Goal: Information Seeking & Learning: Learn about a topic

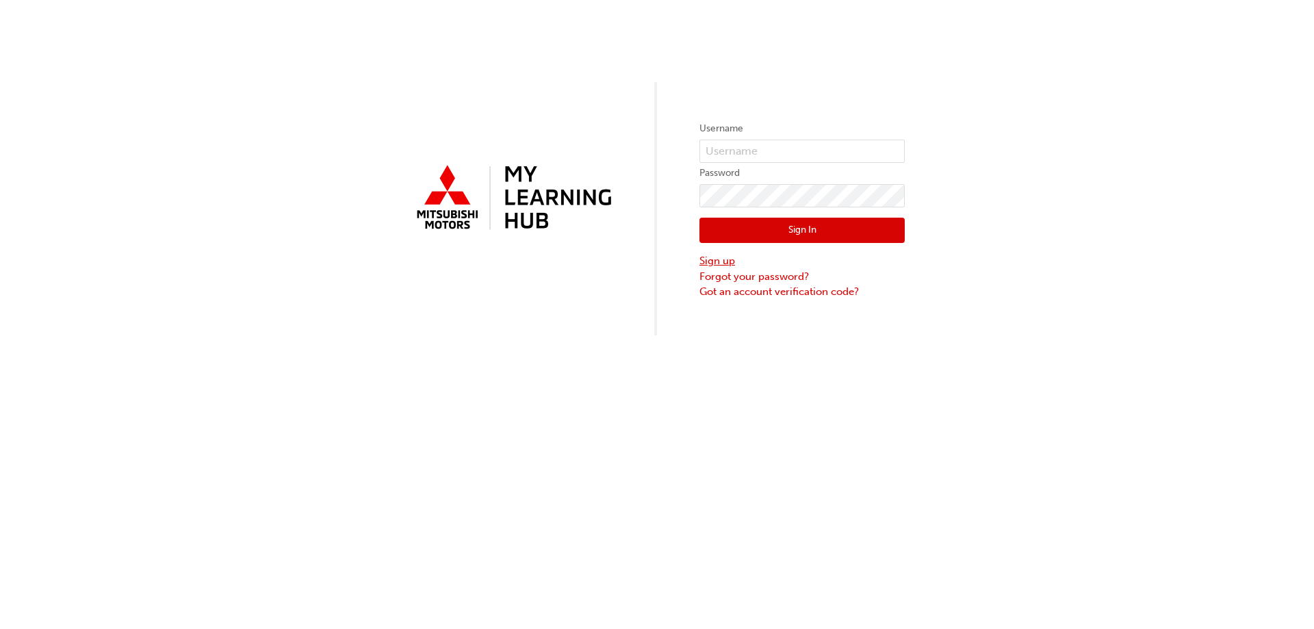
click at [751, 262] on link "Sign up" at bounding box center [801, 261] width 205 height 16
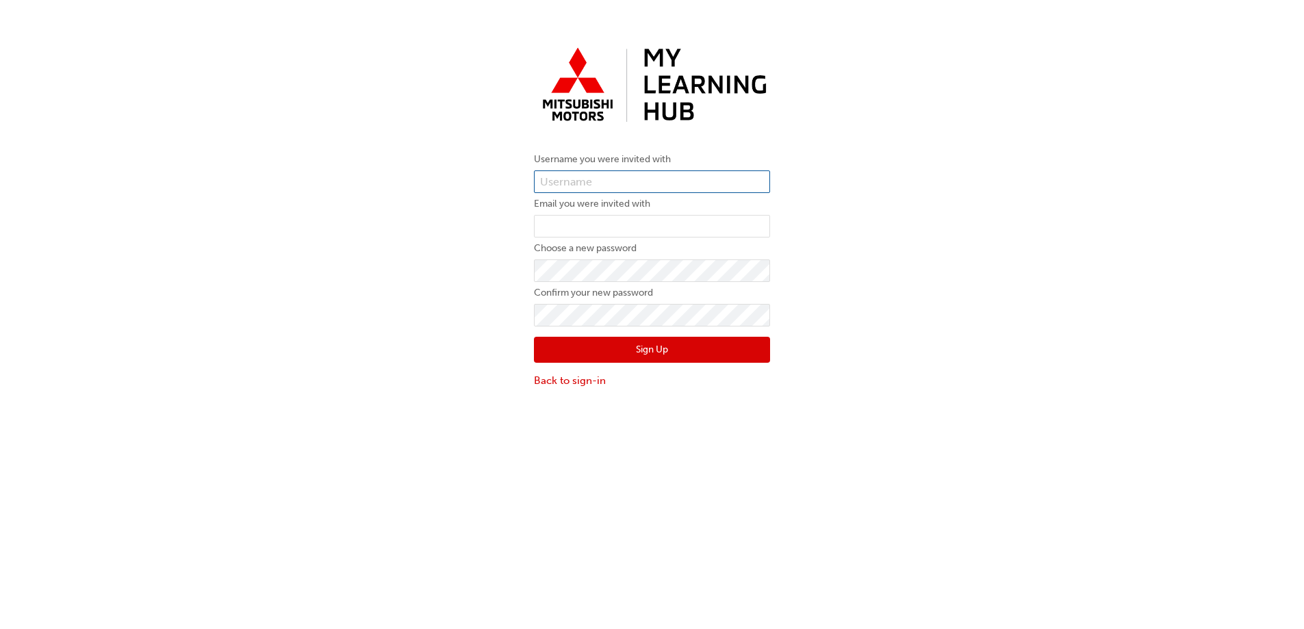
paste input "0005987362"
type input "0005987362"
click at [649, 229] on input "email" at bounding box center [652, 226] width 236 height 23
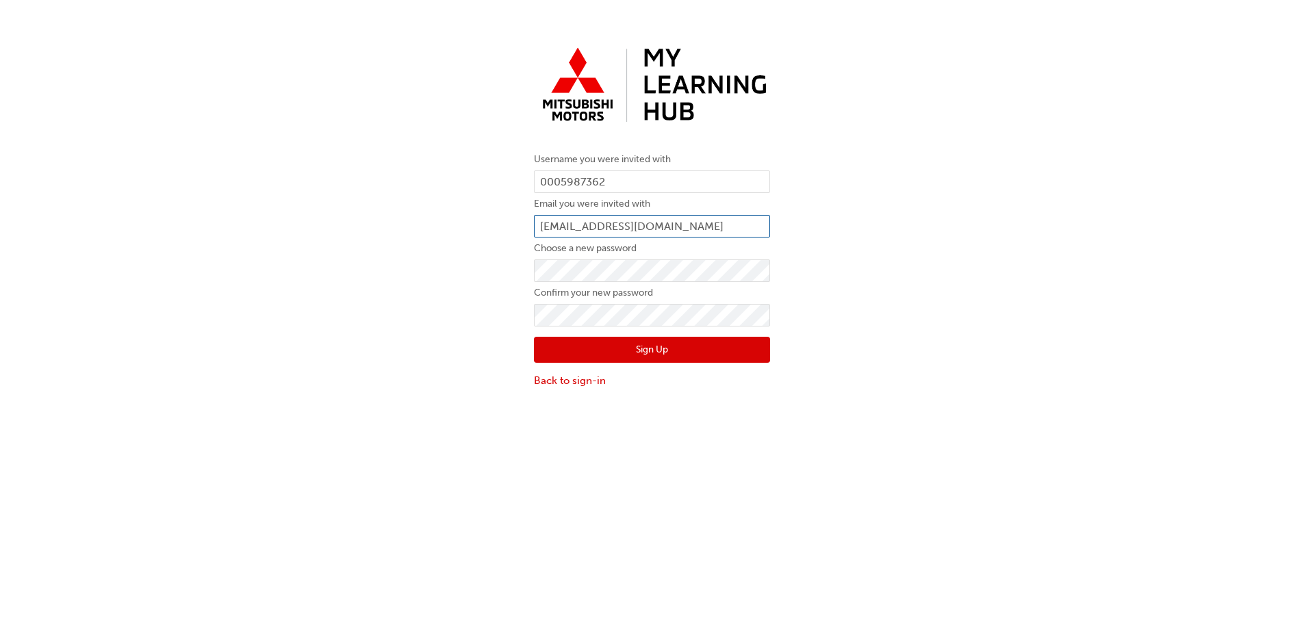
type input "rmcconnaughey@melvillemitsubishi.com.au"
click at [656, 345] on button "Sign Up" at bounding box center [652, 350] width 236 height 26
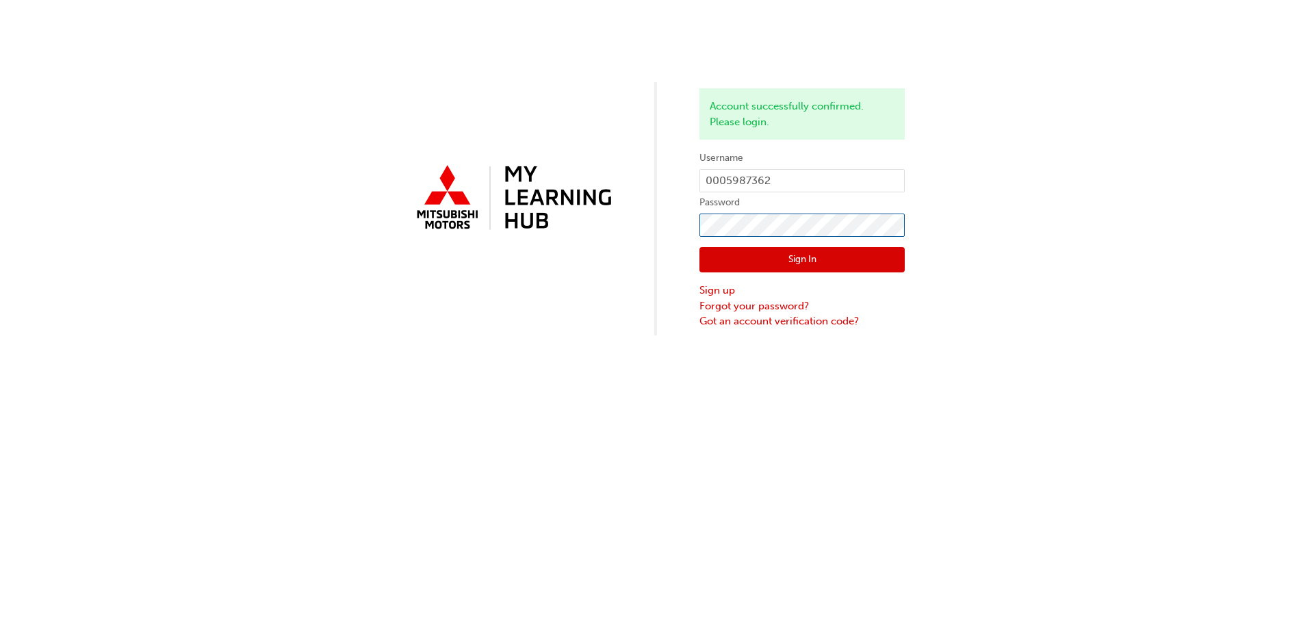
click button "Sign In" at bounding box center [801, 260] width 205 height 26
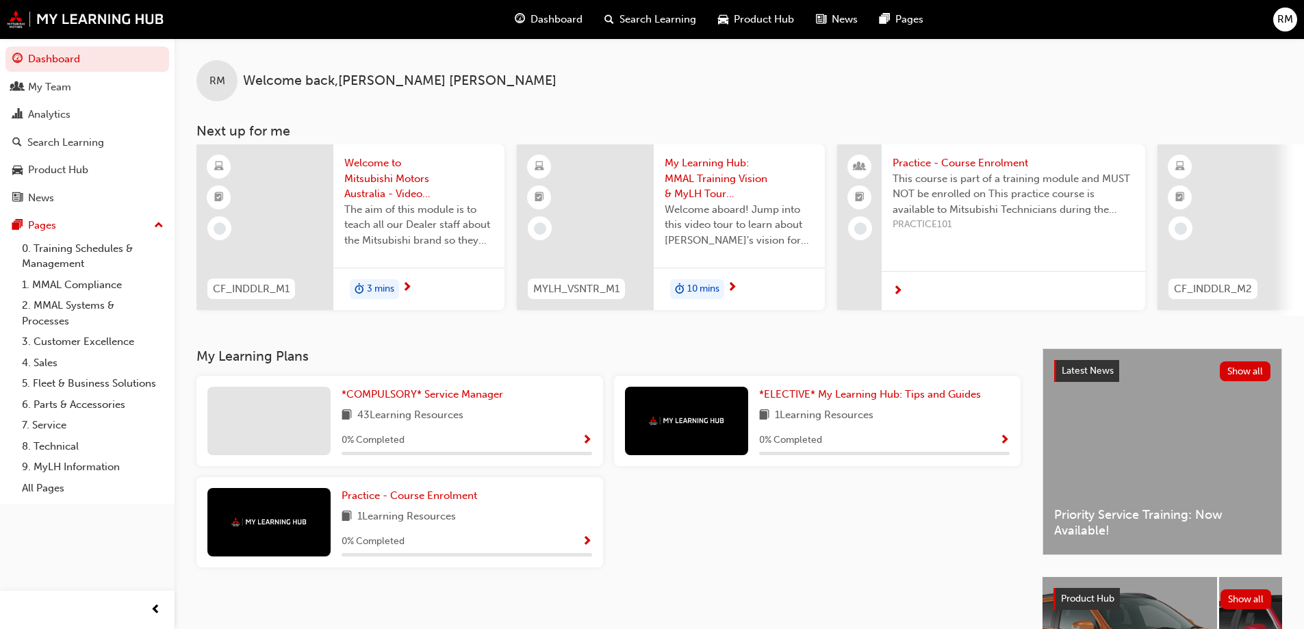
drag, startPoint x: 737, startPoint y: 177, endPoint x: 992, endPoint y: 29, distance: 294.7
click at [992, 29] on div "Dashboard Search Learning Product Hub News Pages RM" at bounding box center [652, 19] width 1304 height 39
click at [456, 399] on span "*COMPULSORY* Service Manager" at bounding box center [423, 394] width 162 height 12
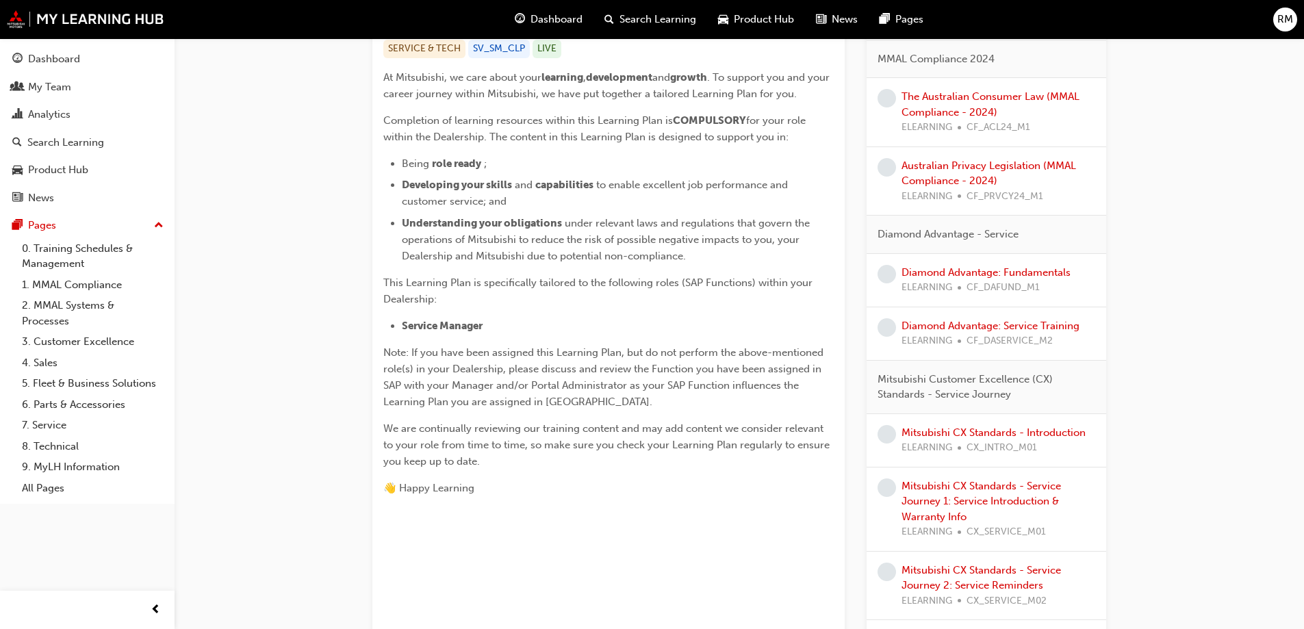
scroll to position [68, 0]
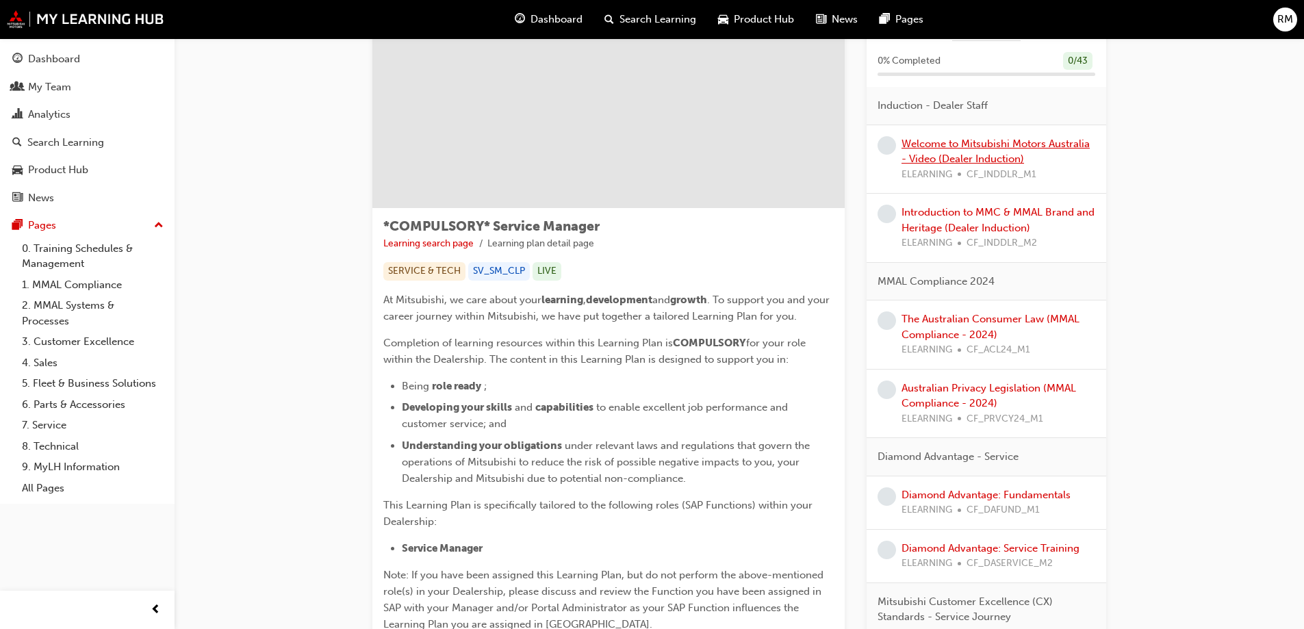
click at [974, 144] on link "Welcome to Mitsubishi Motors Australia - Video (Dealer Induction)" at bounding box center [995, 152] width 188 height 28
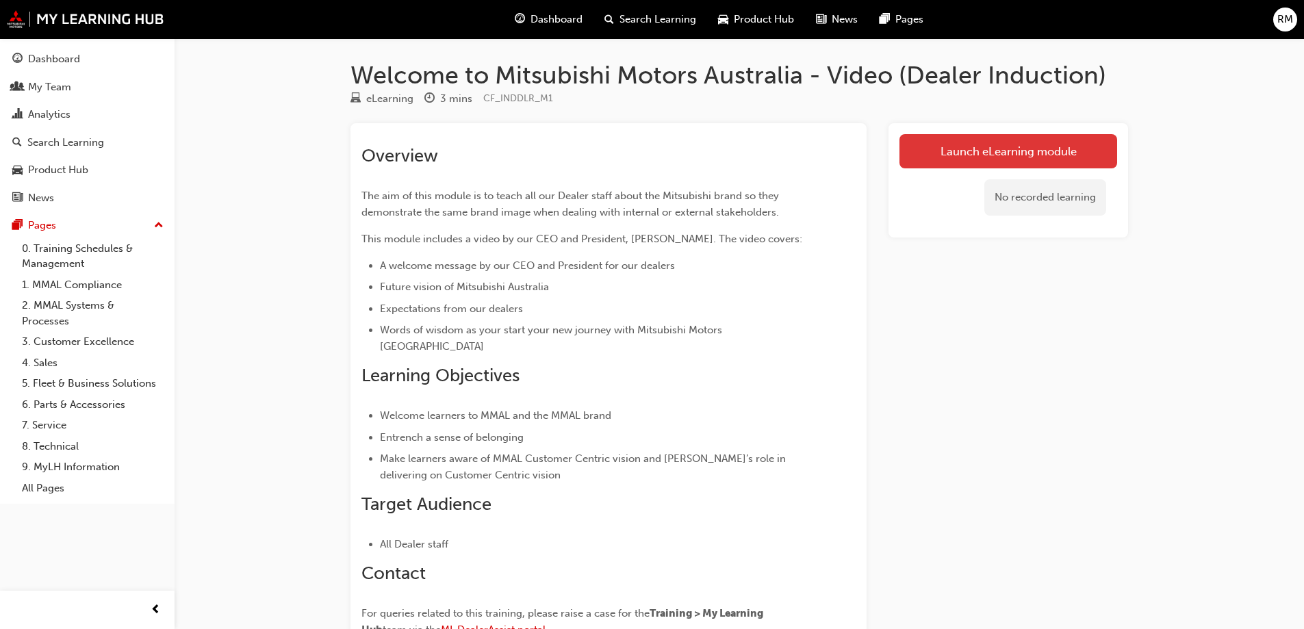
click at [1079, 142] on link "Launch eLearning module" at bounding box center [1008, 151] width 218 height 34
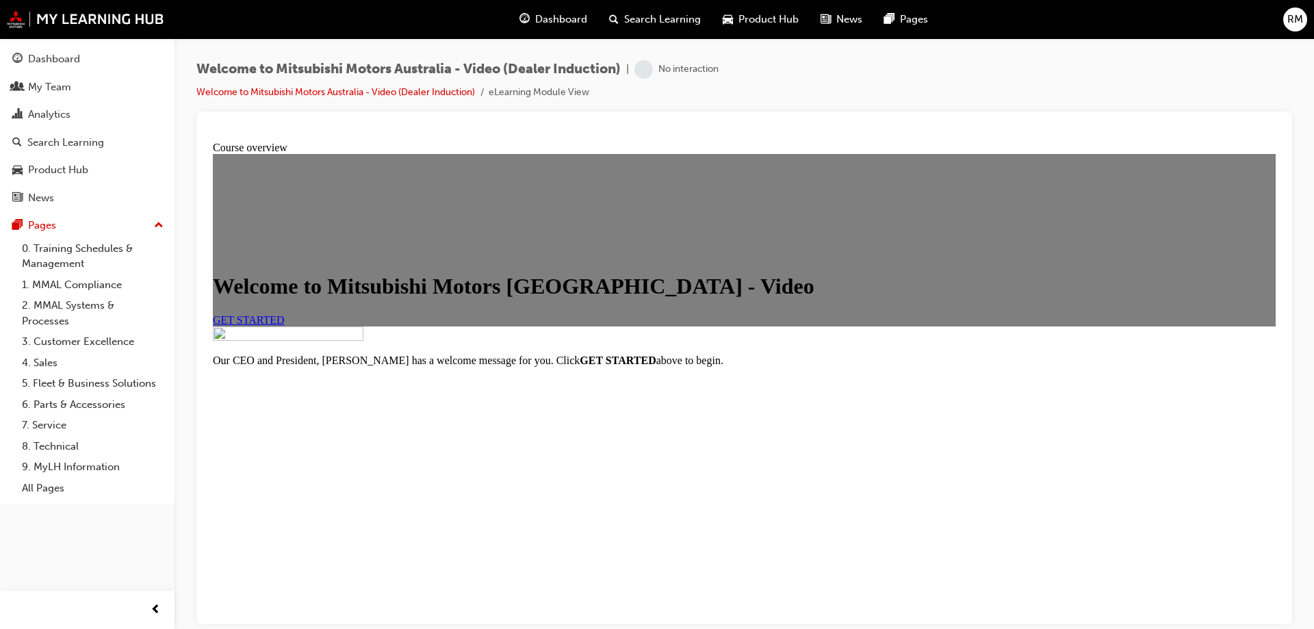
click at [285, 325] on span "GET STARTED" at bounding box center [249, 319] width 72 height 12
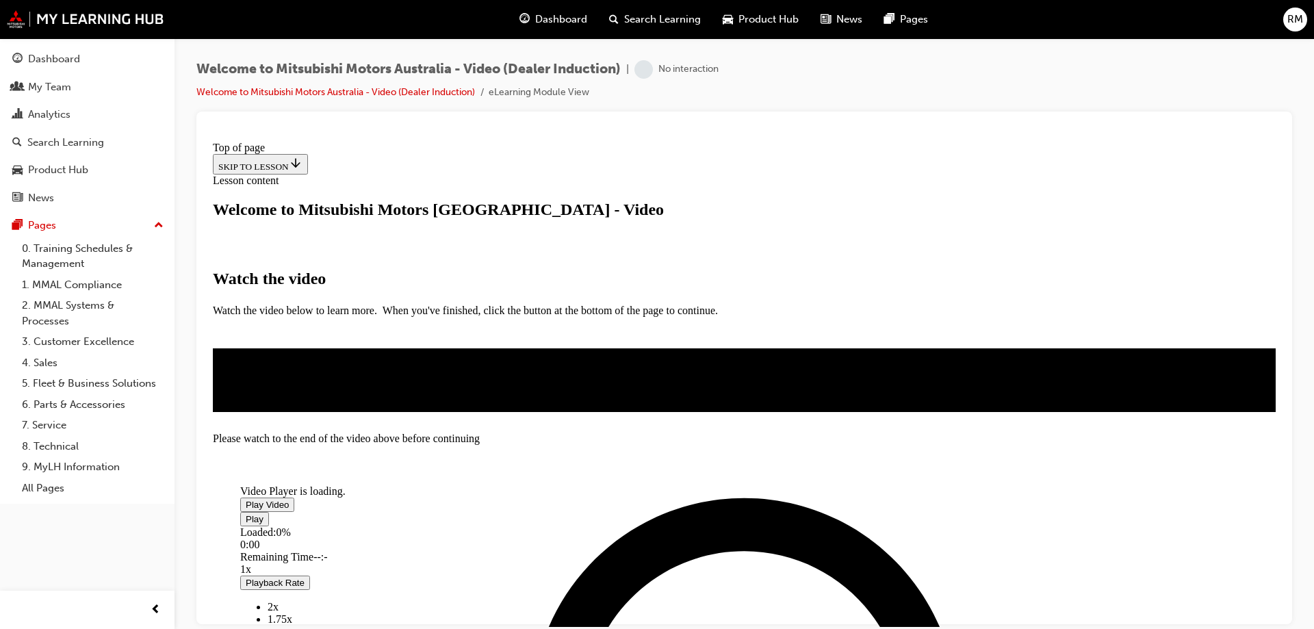
scroll to position [205, 0]
drag, startPoint x: 1090, startPoint y: 6, endPoint x: 1002, endPoint y: 75, distance: 112.1
click at [1002, 75] on div "Welcome to Mitsubishi Motors Australia - Video (Dealer Induction) | No interact…" at bounding box center [744, 85] width 1096 height 51
click at [246, 499] on span "Video player" at bounding box center [246, 504] width 0 height 10
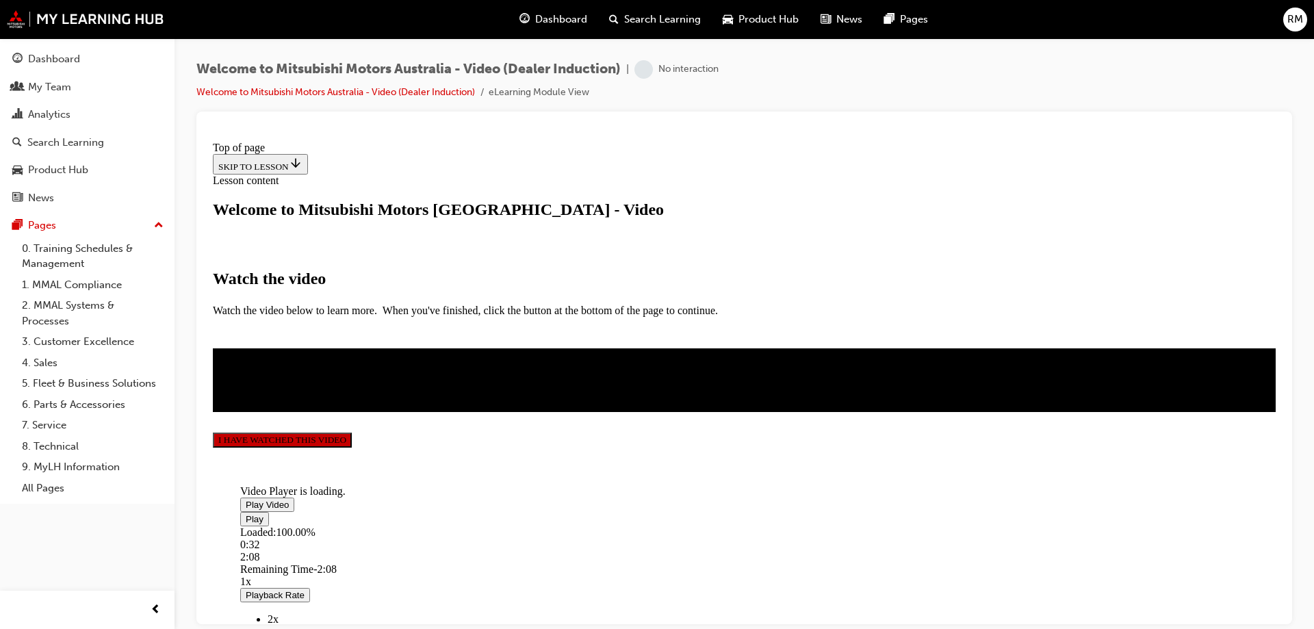
click at [352, 447] on button "I HAVE WATCHED THIS VIDEO" at bounding box center [282, 439] width 139 height 15
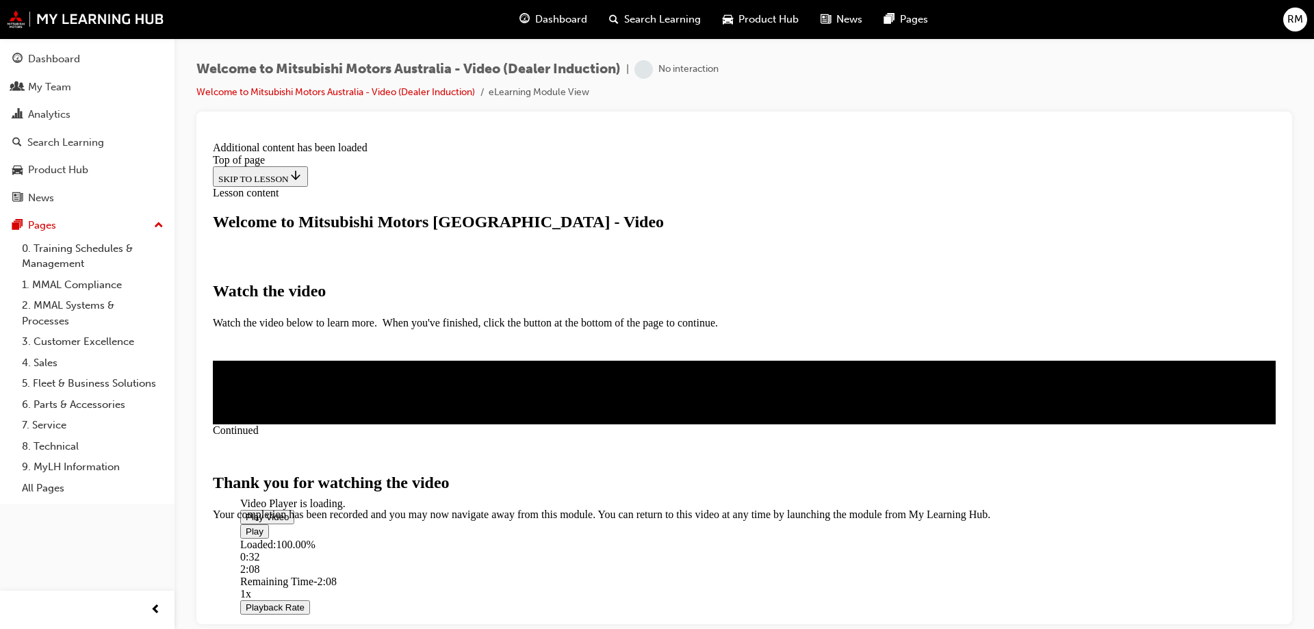
scroll to position [429, 0]
click at [297, 572] on span "CLOSE MODULE" at bounding box center [255, 578] width 84 height 12
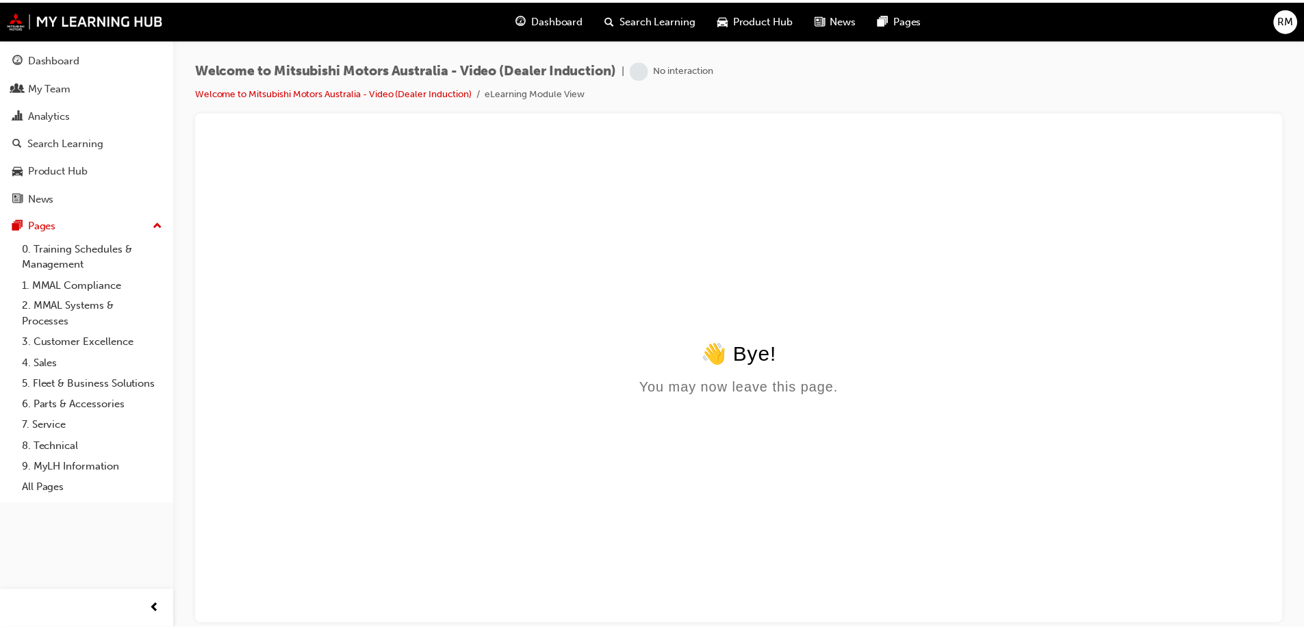
scroll to position [0, 0]
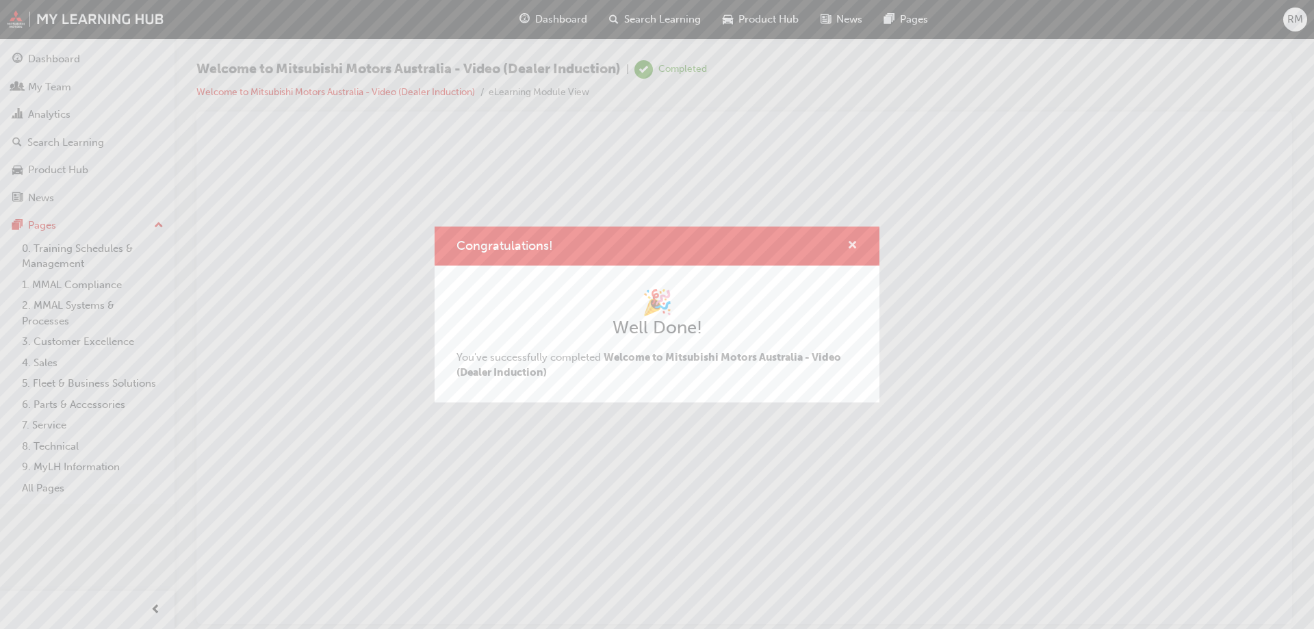
click at [849, 244] on span "cross-icon" at bounding box center [852, 246] width 10 height 12
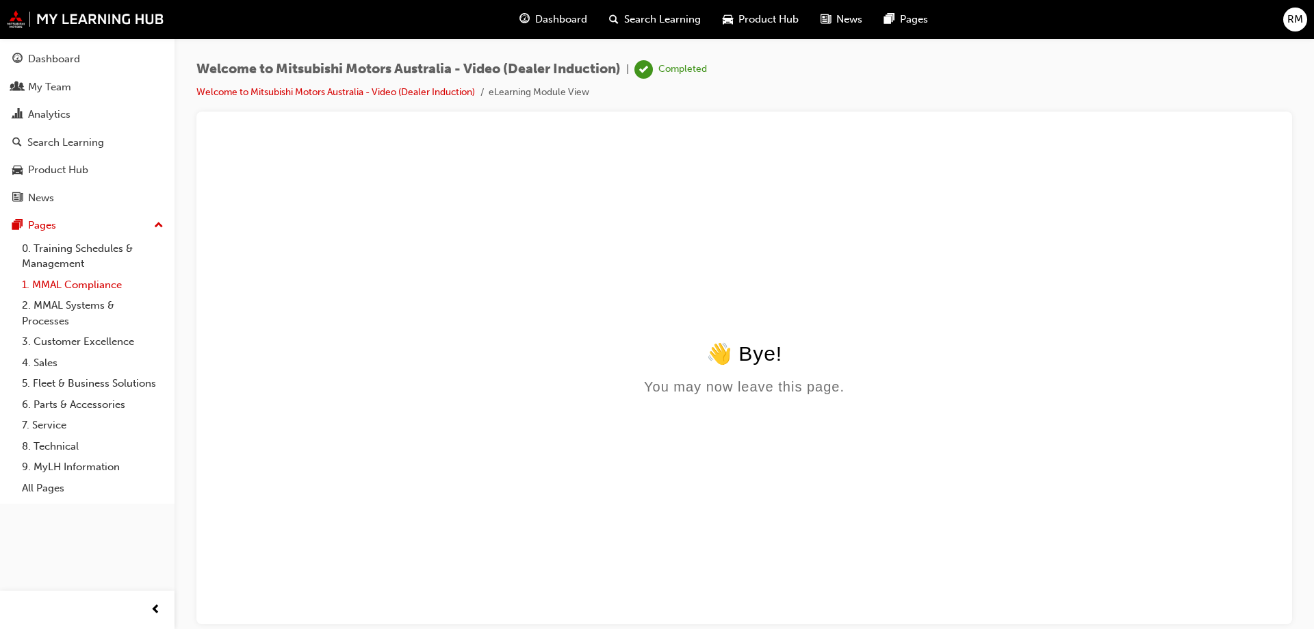
click at [113, 283] on link "1. MMAL Compliance" at bounding box center [92, 284] width 153 height 21
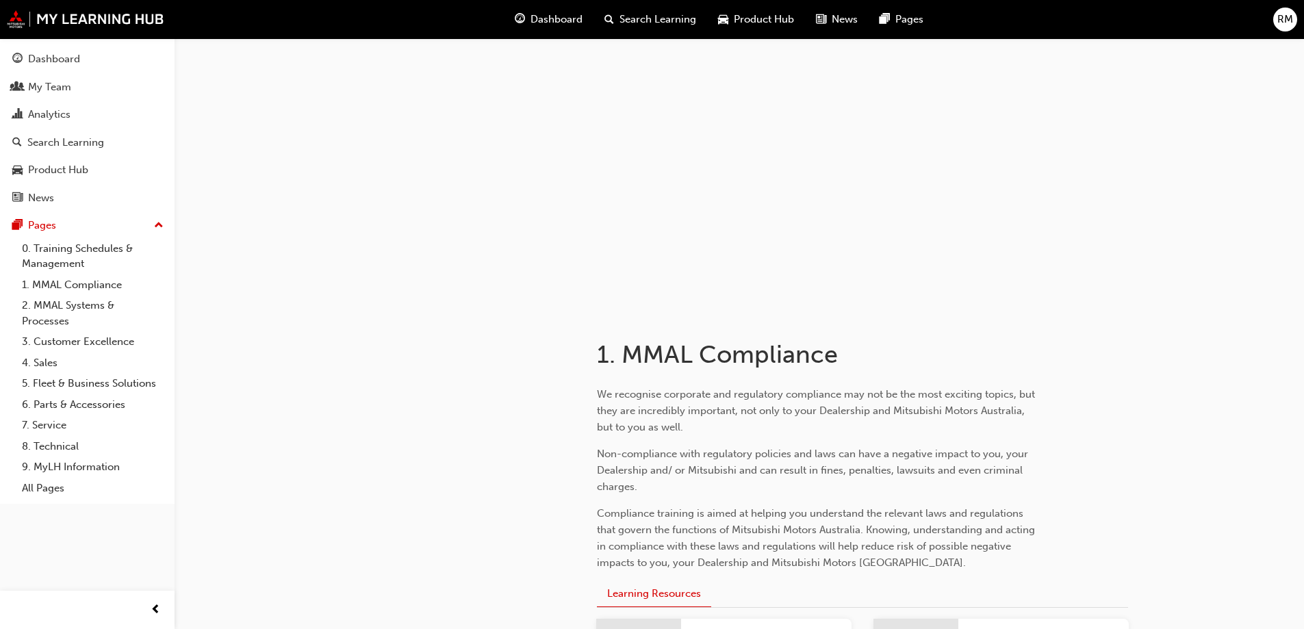
click at [547, 21] on span "Dashboard" at bounding box center [556, 20] width 52 height 16
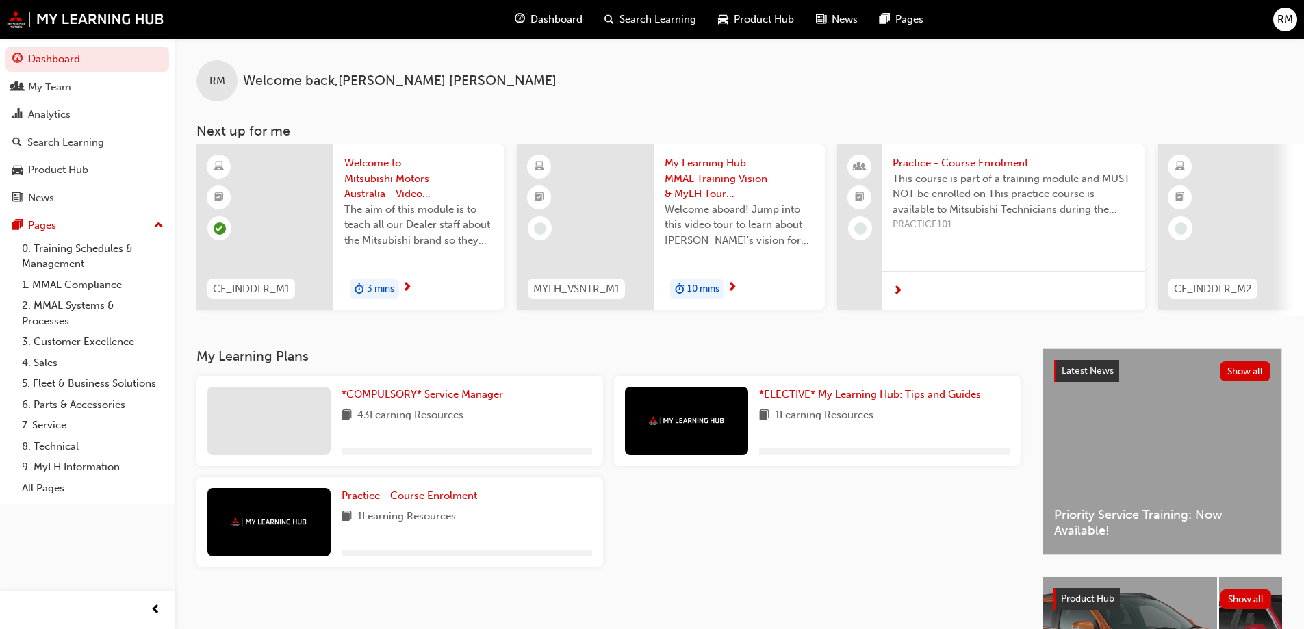
click at [366, 422] on span "43 Learning Resources" at bounding box center [410, 415] width 106 height 17
click at [373, 400] on span "*COMPULSORY* Service Manager" at bounding box center [423, 394] width 162 height 12
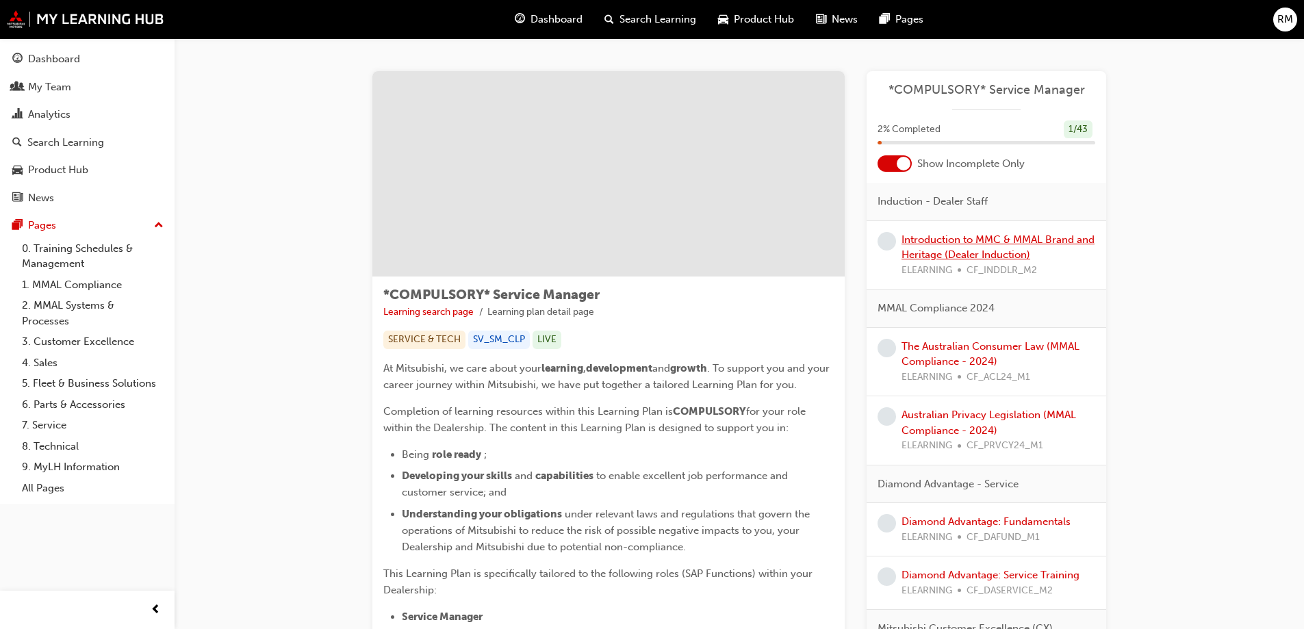
click at [1019, 250] on link "Introduction to MMC & MMAL Brand and Heritage (Dealer Induction)" at bounding box center [997, 247] width 193 height 28
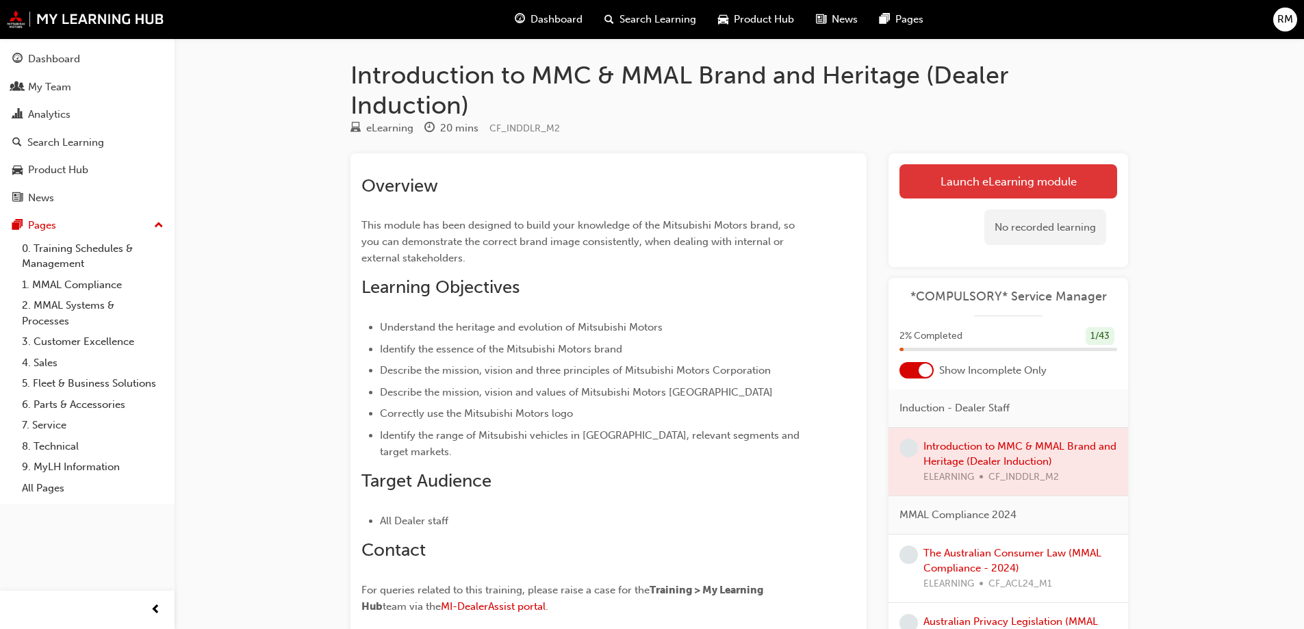
click at [965, 183] on link "Launch eLearning module" at bounding box center [1008, 181] width 218 height 34
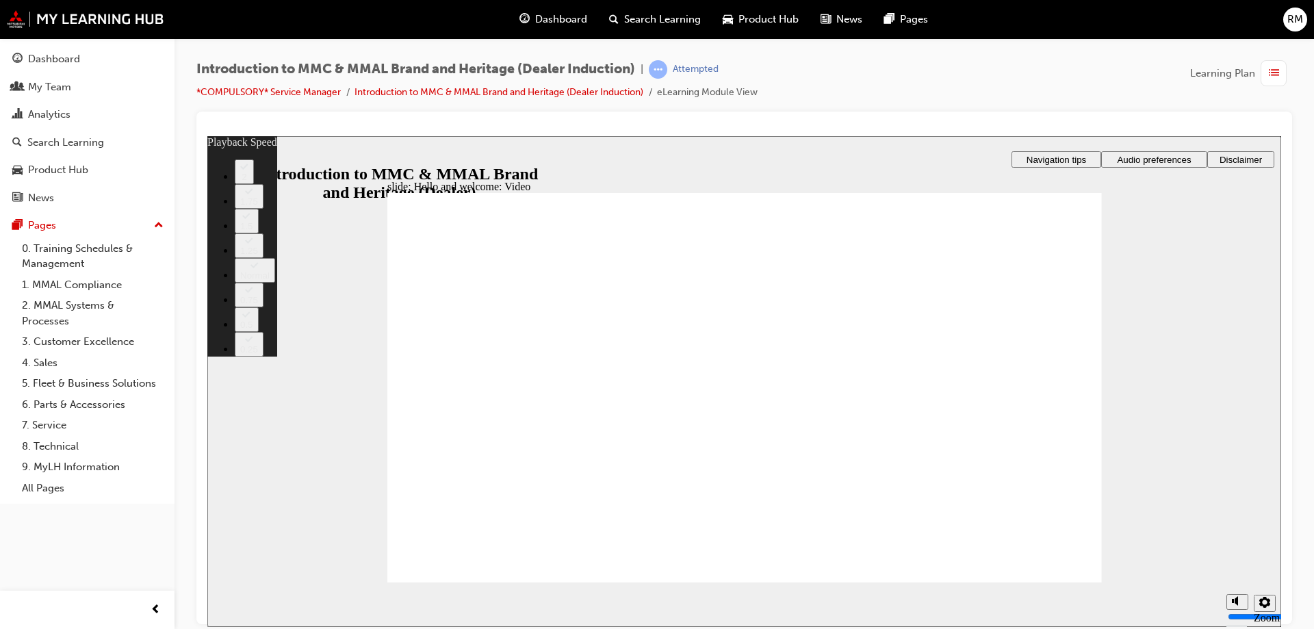
type input "0"
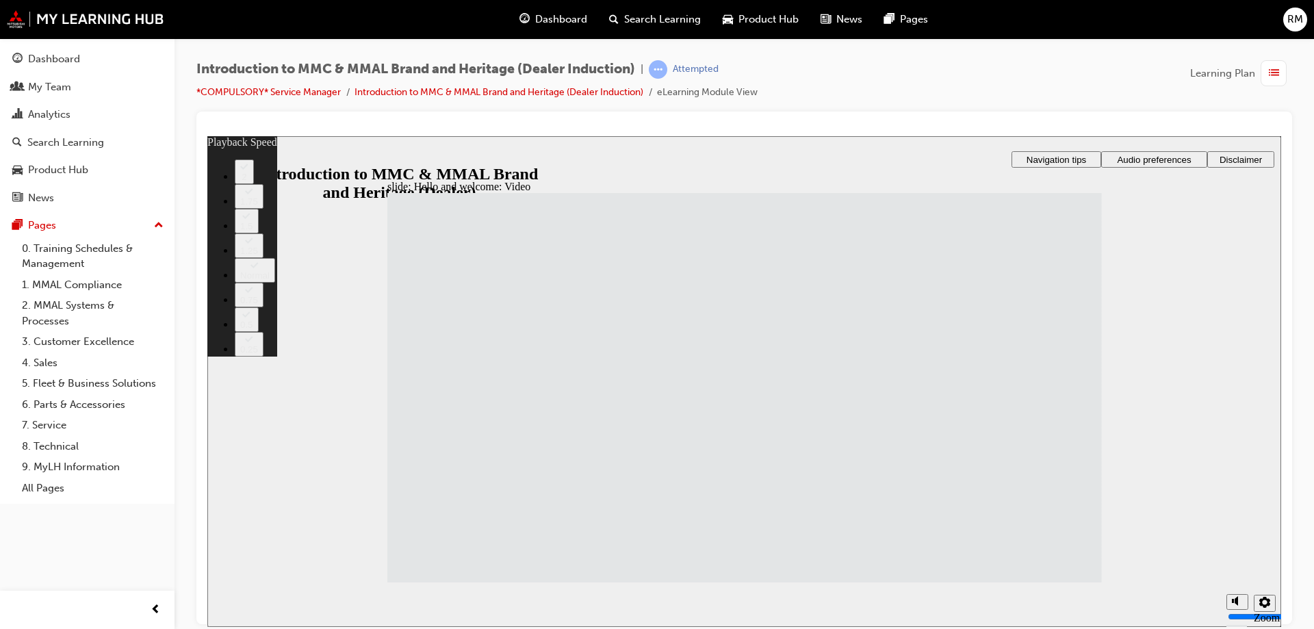
type input "33"
